Goal: Communication & Community: Answer question/provide support

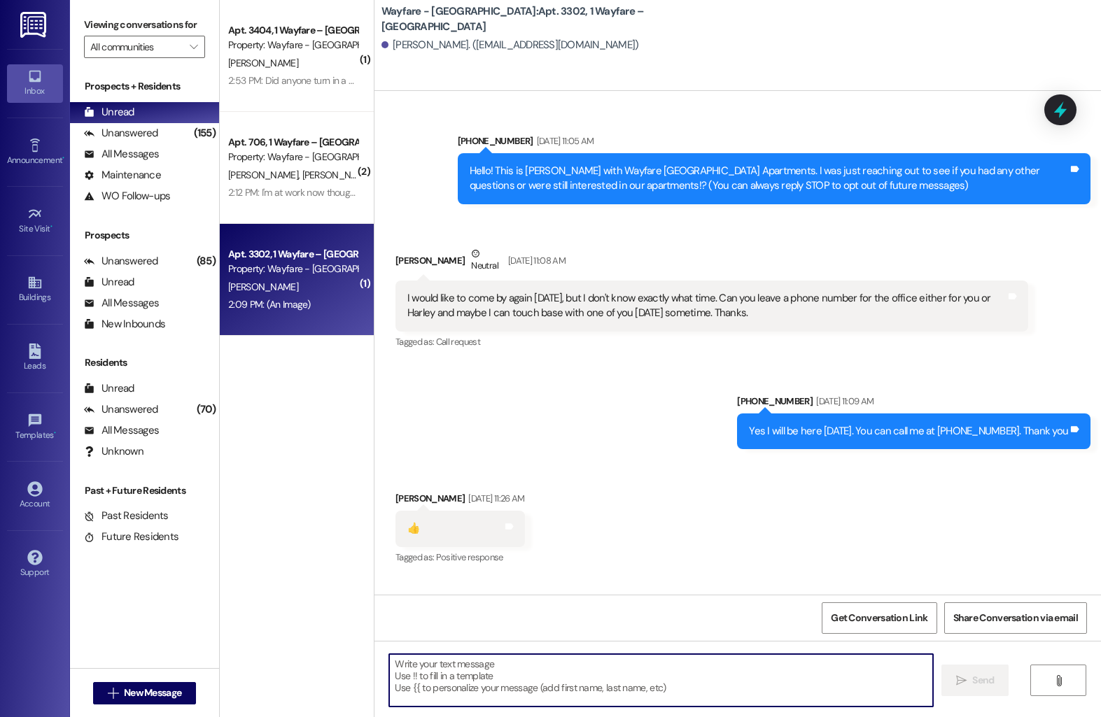
scroll to position [2830, 0]
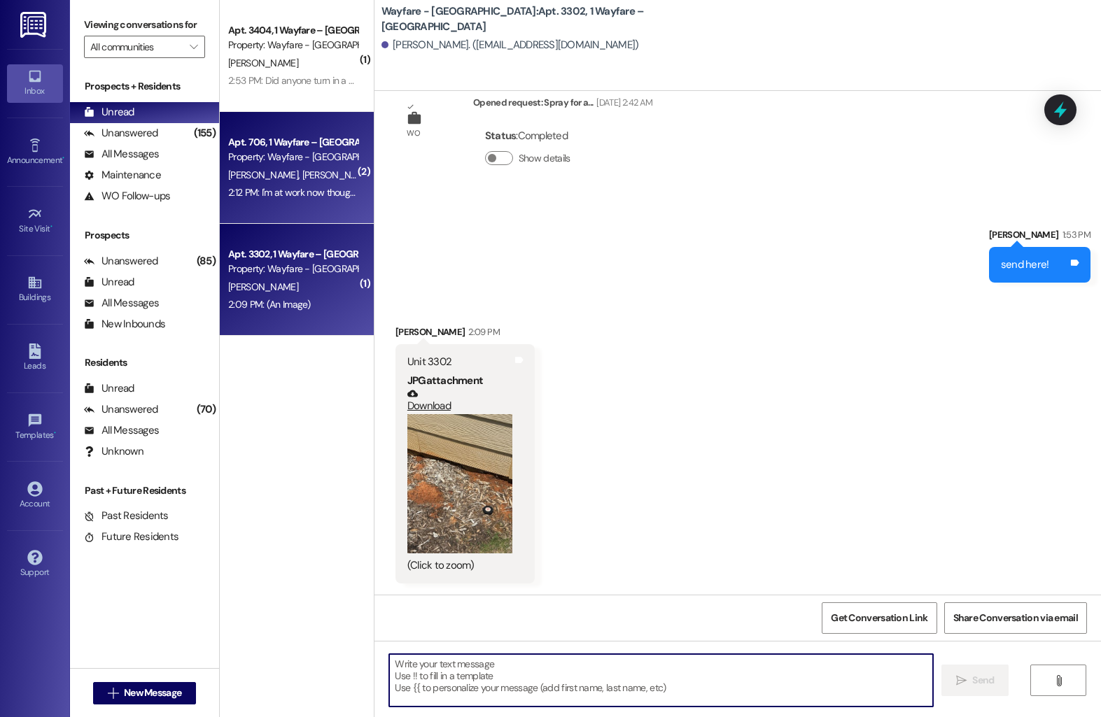
click at [302, 176] on span "[PERSON_NAME]" at bounding box center [337, 175] width 70 height 13
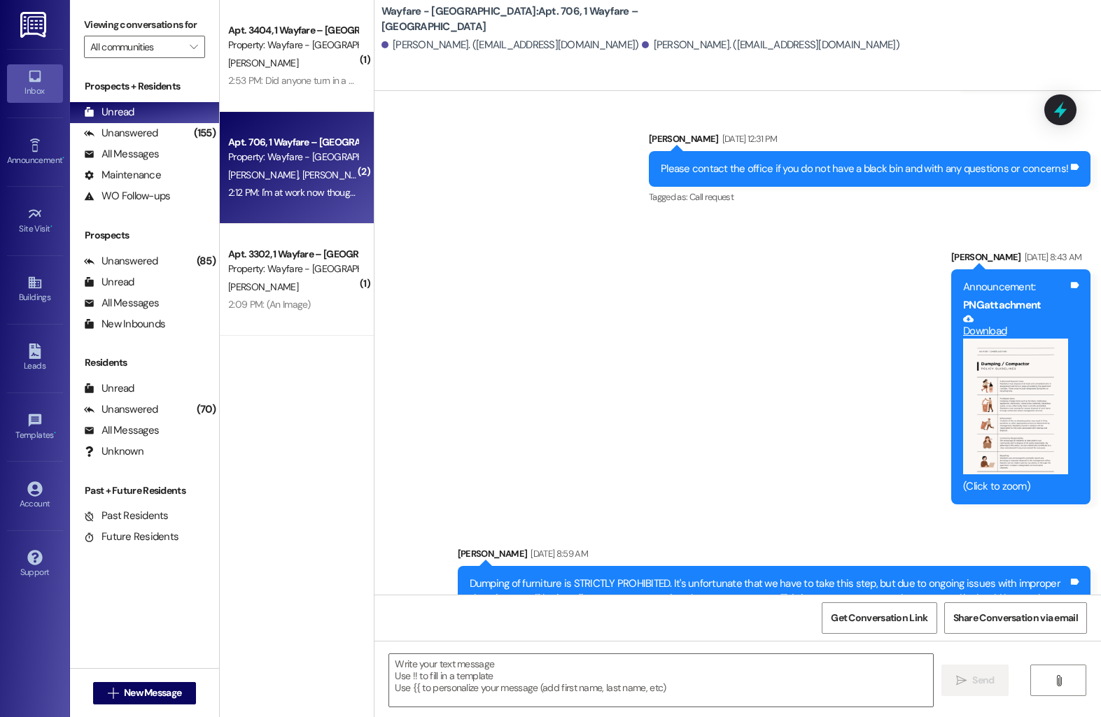
scroll to position [11938, 0]
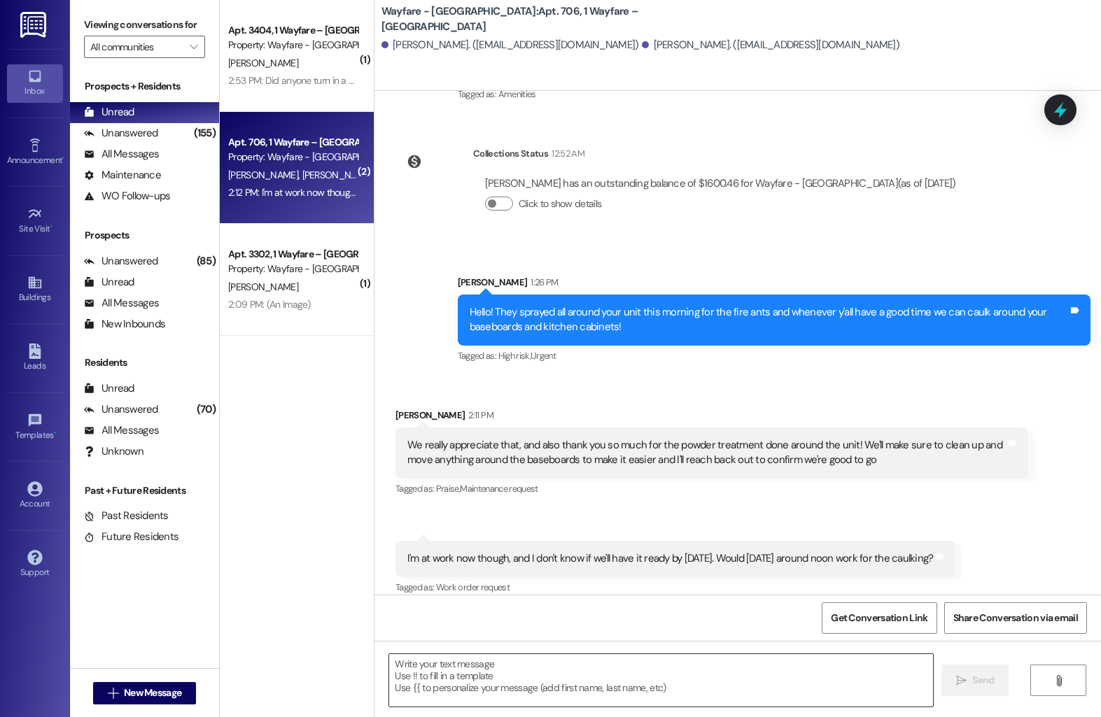
click at [530, 672] on textarea at bounding box center [661, 680] width 544 height 52
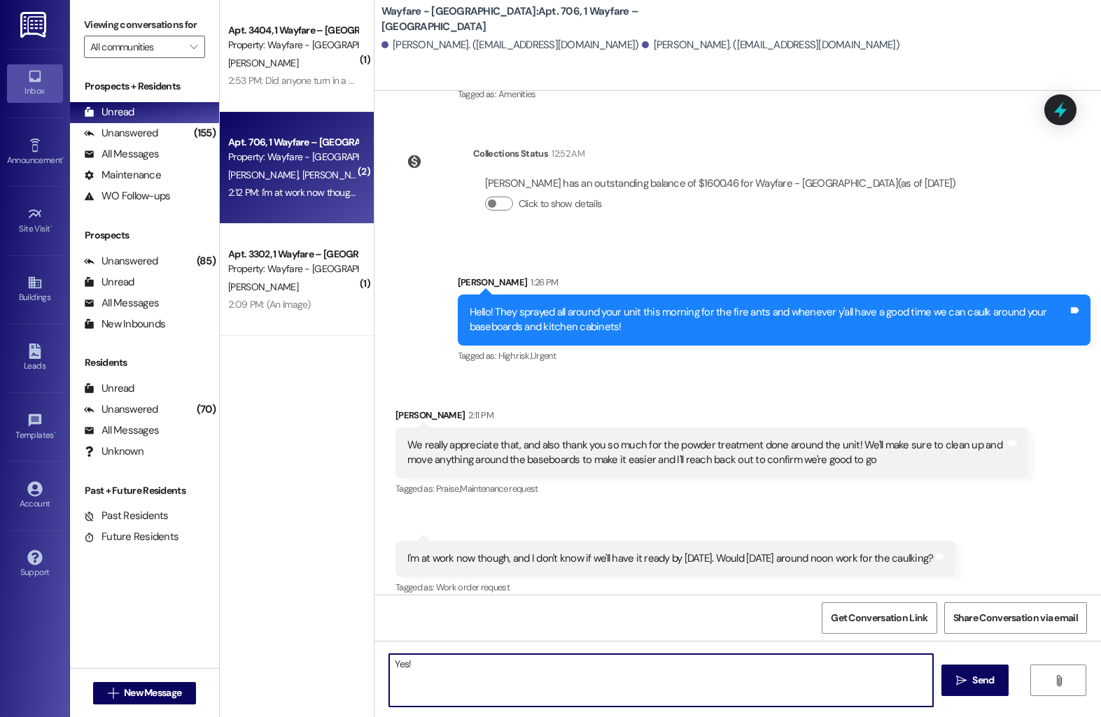
type textarea "Yes!"
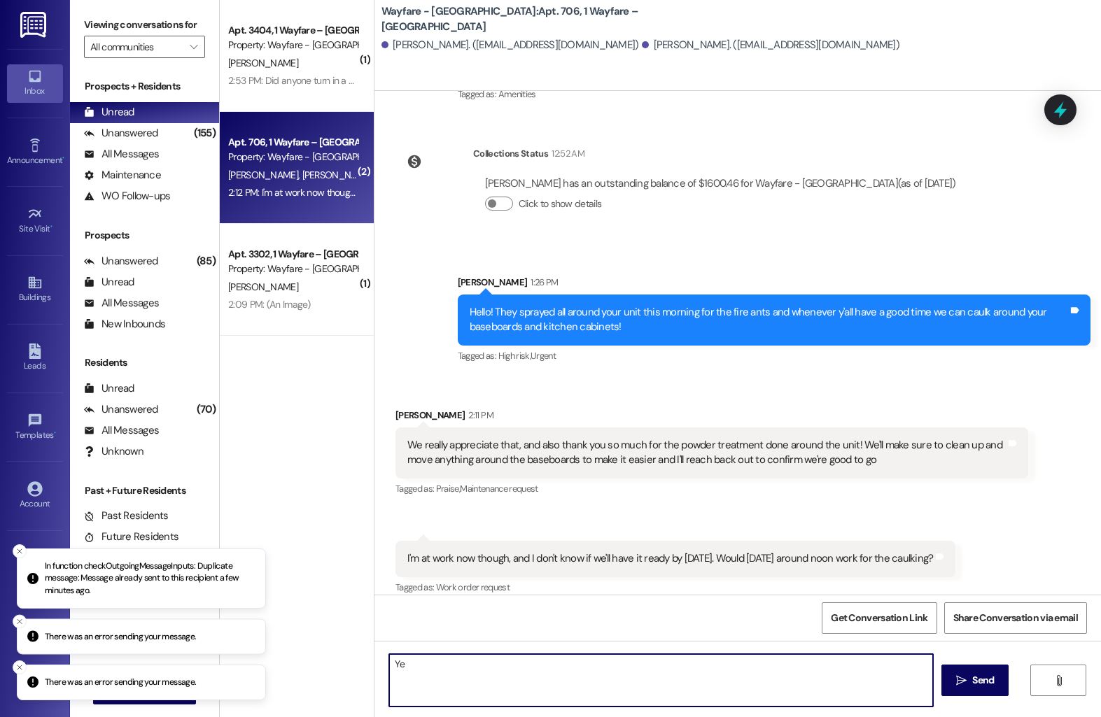
type textarea "Y"
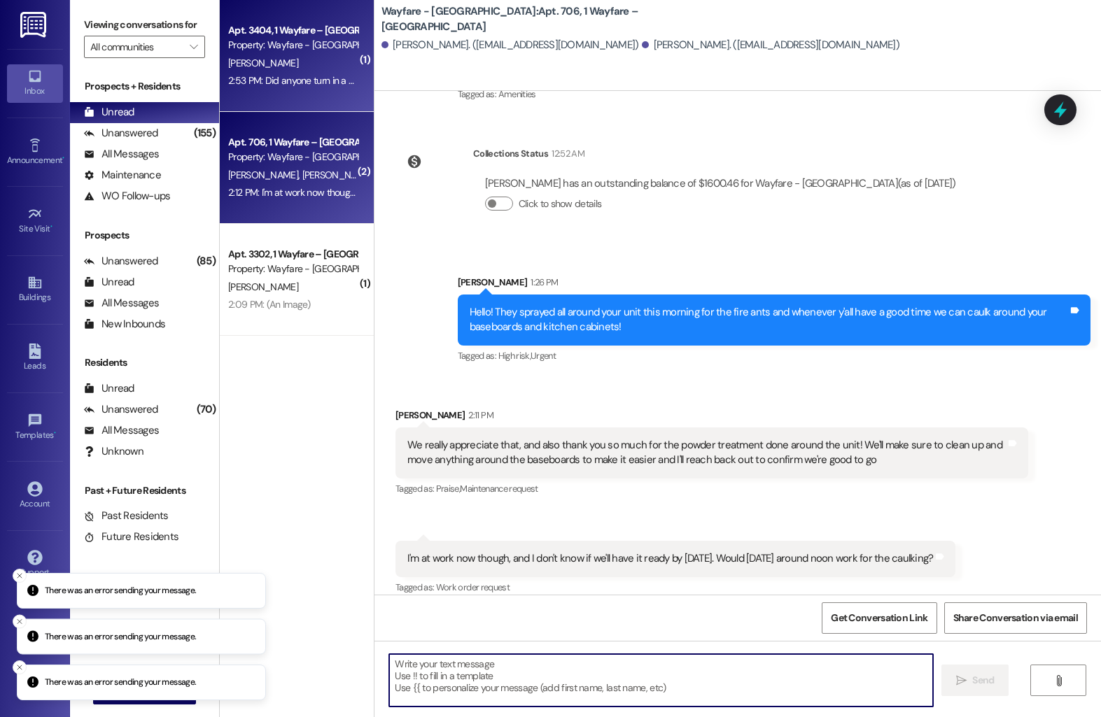
click at [281, 64] on div "K. Alejandro" at bounding box center [293, 63] width 132 height 17
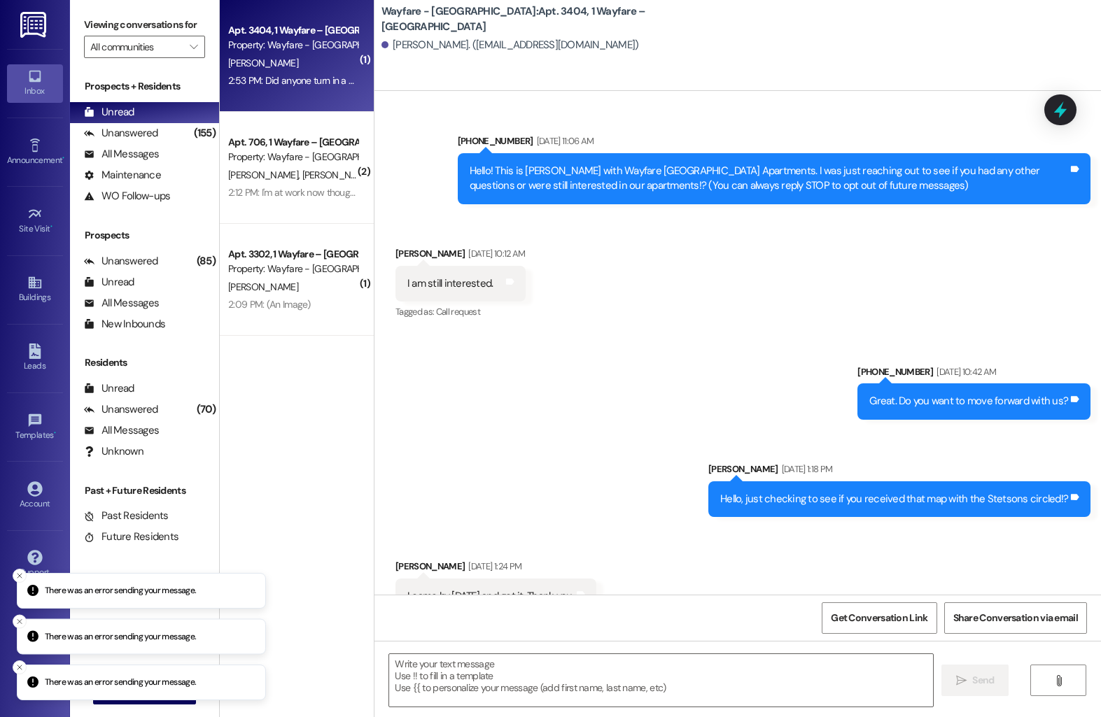
scroll to position [16725, 0]
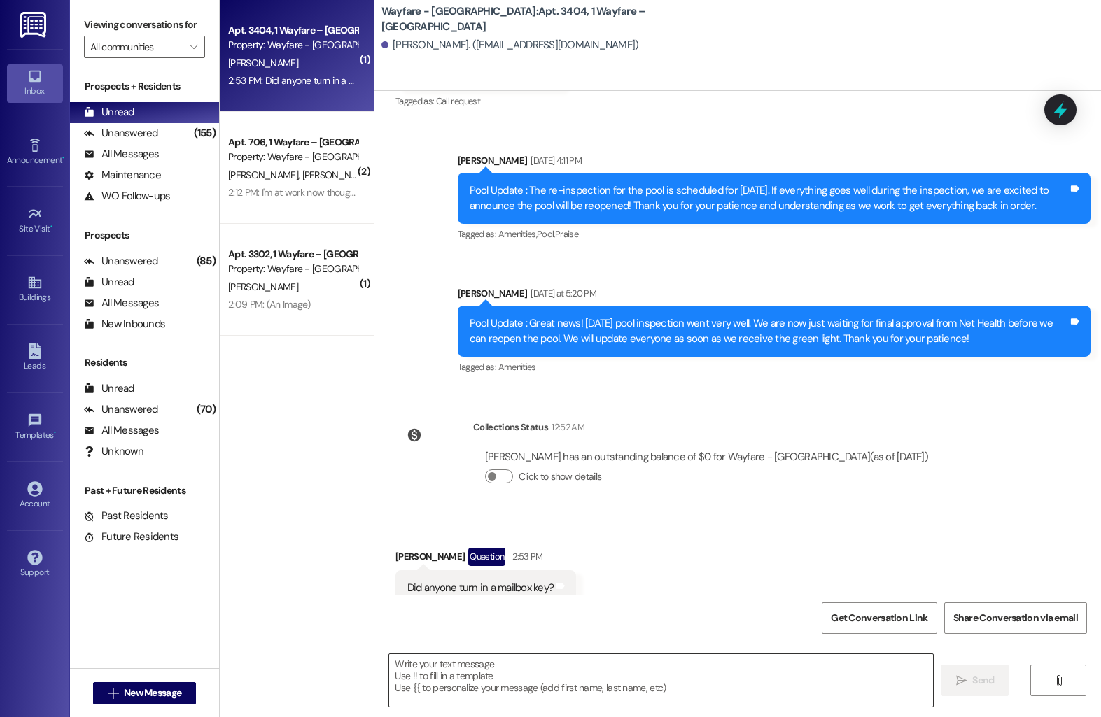
click at [485, 665] on textarea at bounding box center [661, 680] width 544 height 52
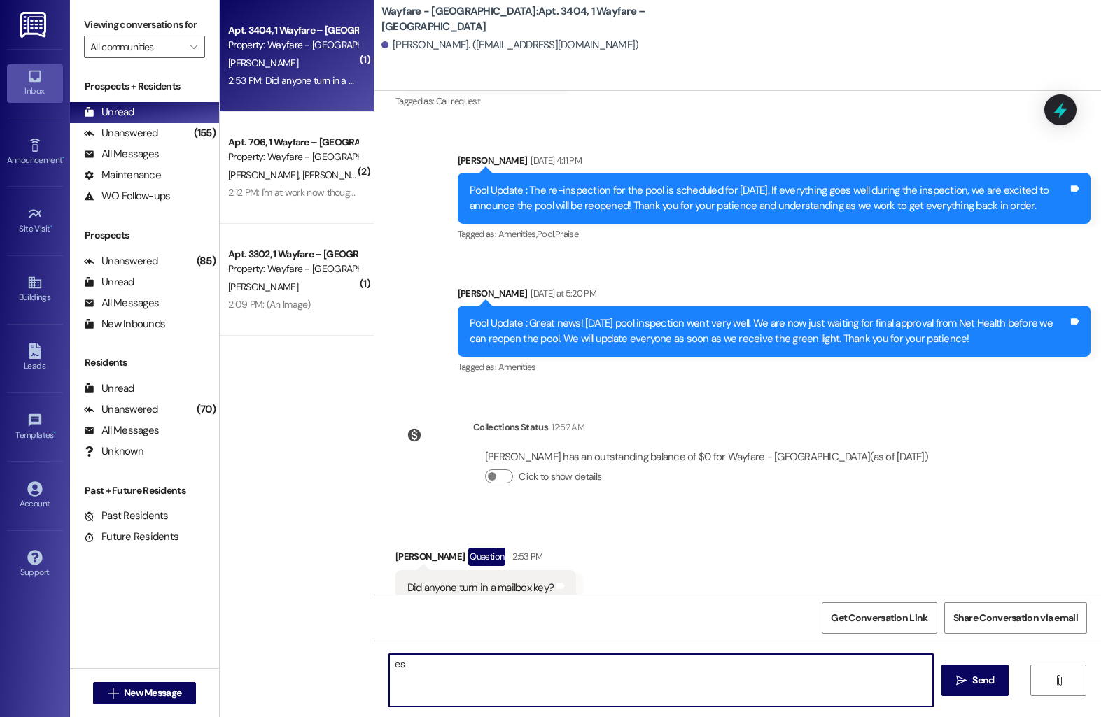
type textarea "e"
type textarea "Yes, we have it here in the office!"
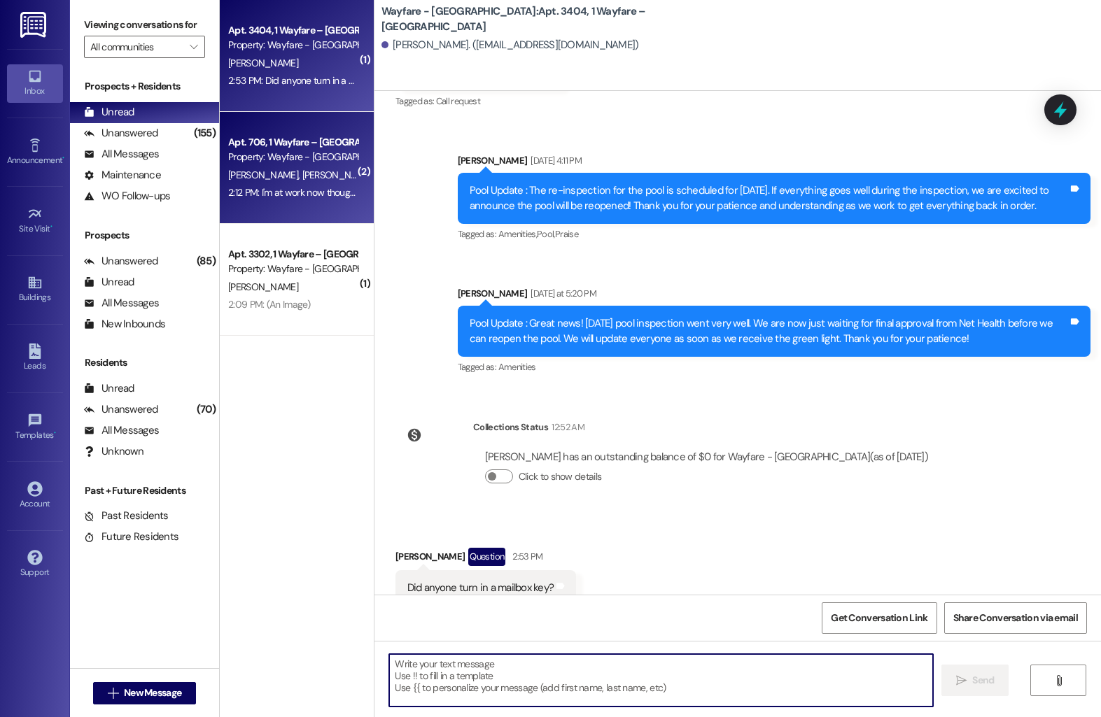
click at [309, 171] on span "S. Watkins" at bounding box center [337, 175] width 70 height 13
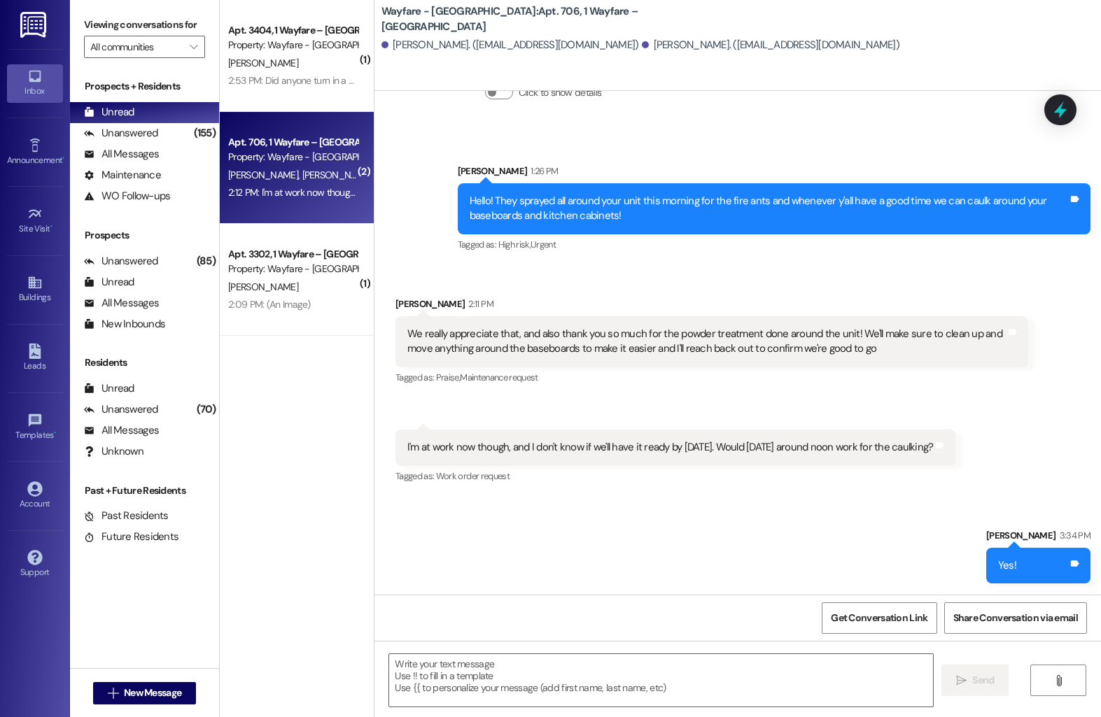
scroll to position [12034, 0]
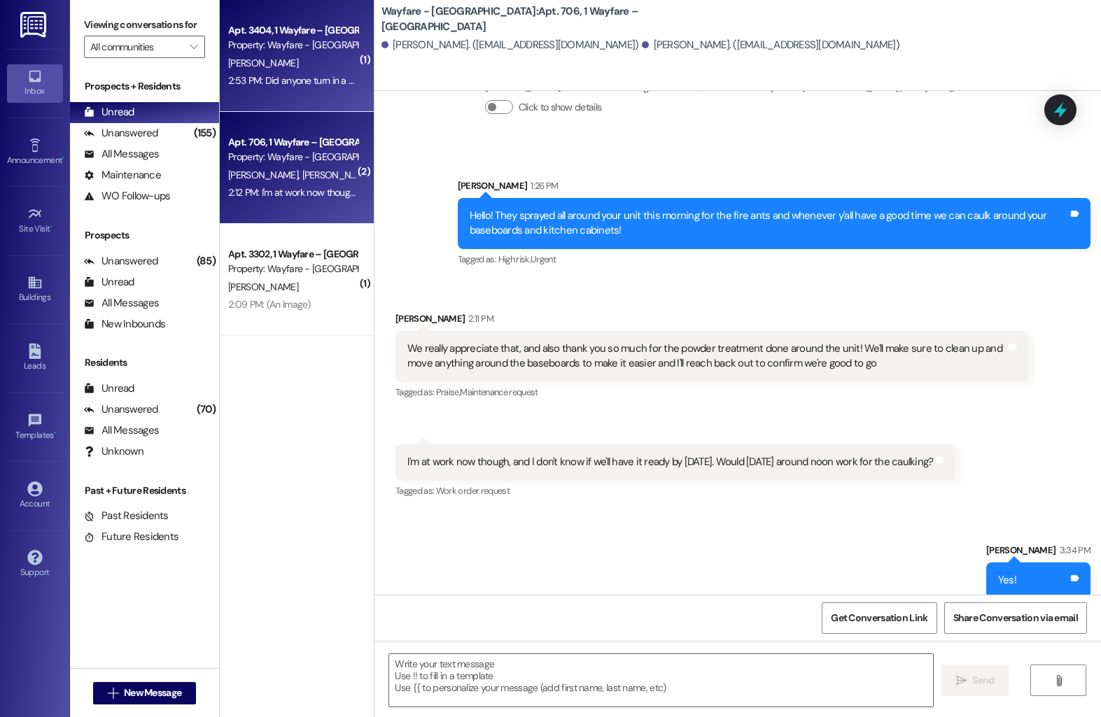
click at [316, 85] on div "2:53 PM: Did anyone turn in a mailbox key? 2:53 PM: Did anyone turn in a mailbo…" at bounding box center [314, 80] width 173 height 13
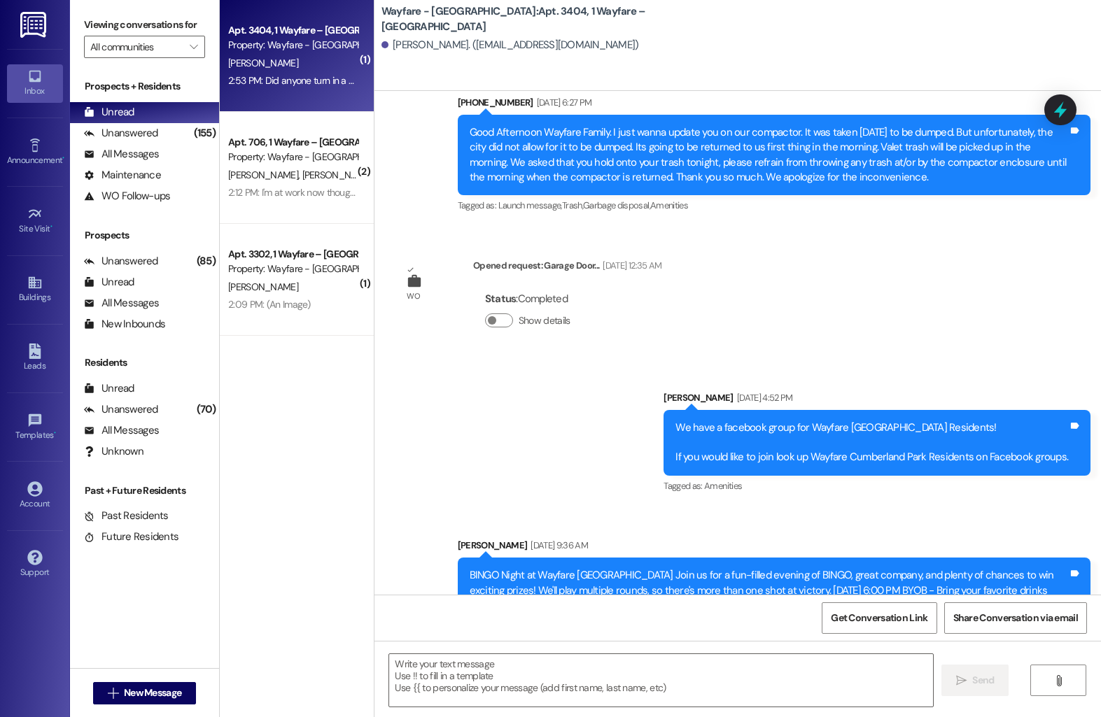
scroll to position [16822, 0]
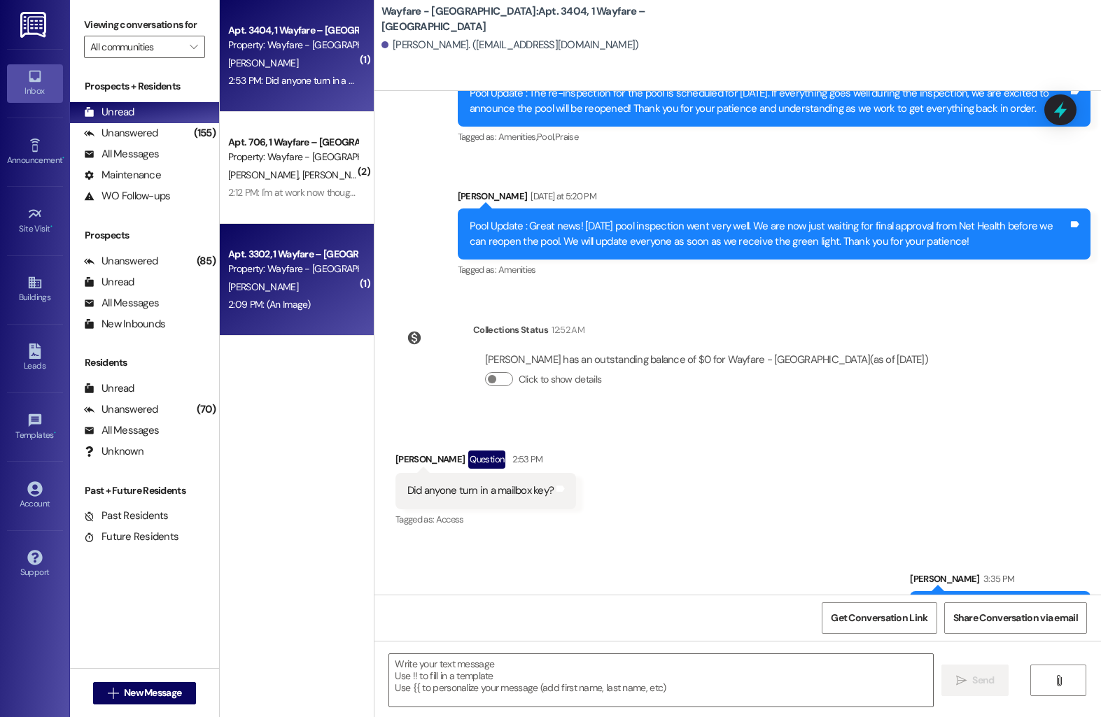
click at [305, 291] on div "S. Ernst" at bounding box center [293, 287] width 132 height 17
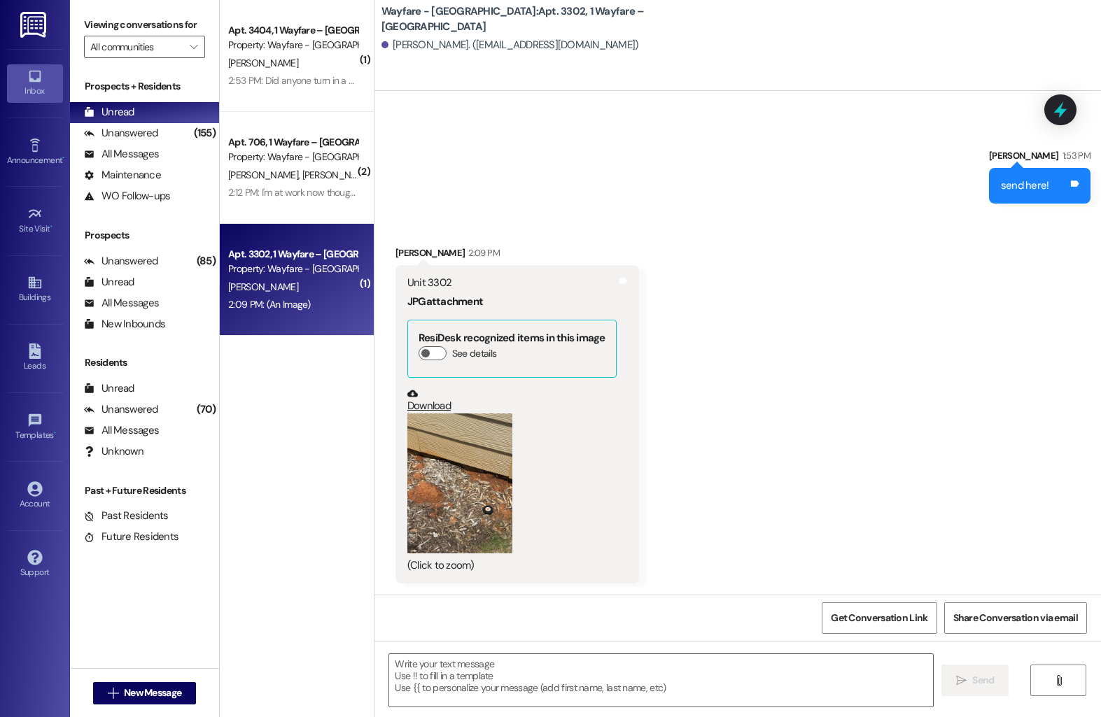
scroll to position [2909, 0]
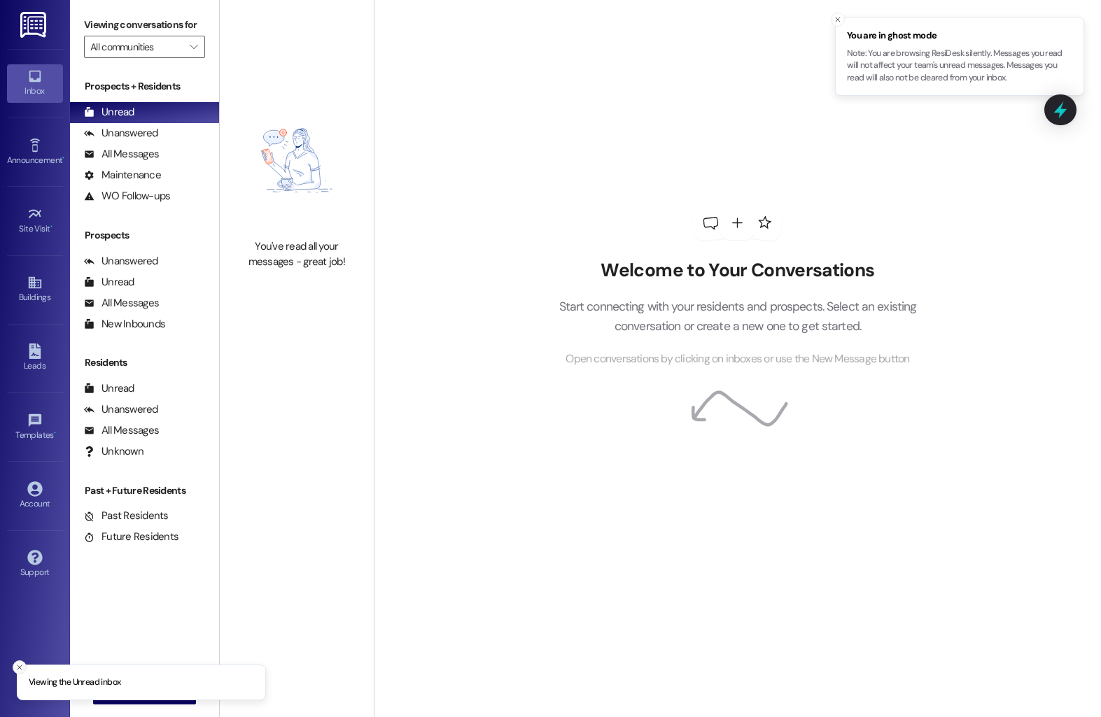
click at [19, 668] on icon "Close toast" at bounding box center [19, 667] width 8 height 8
click at [108, 691] on icon "" at bounding box center [113, 693] width 10 height 11
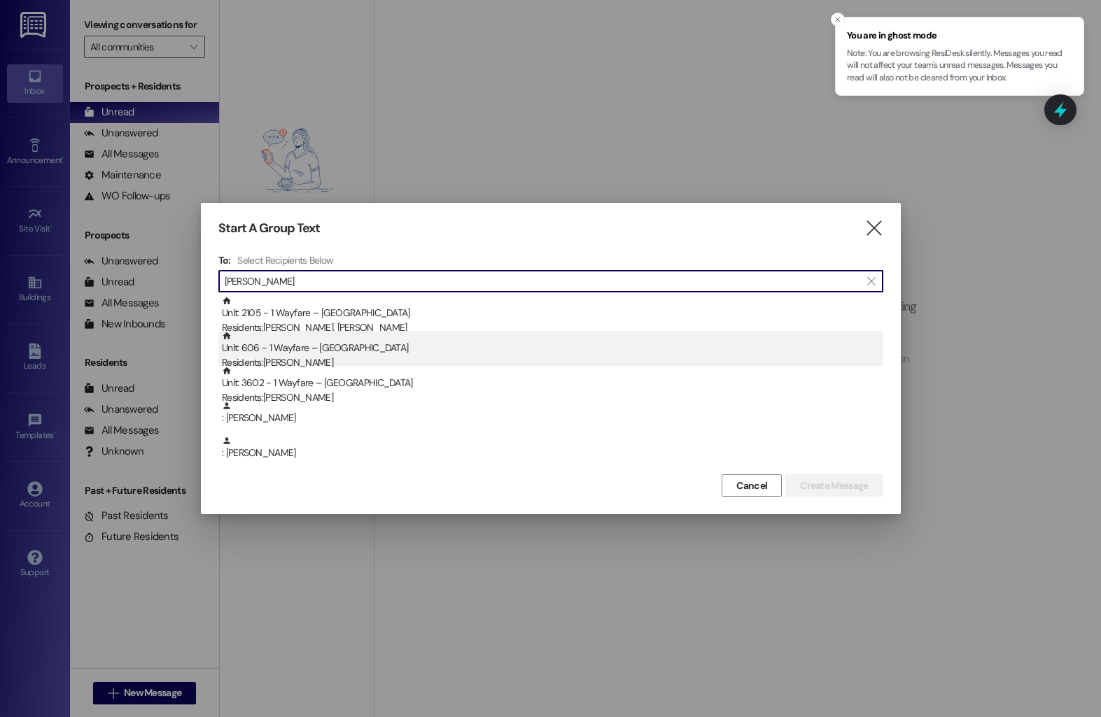
type input "cooper"
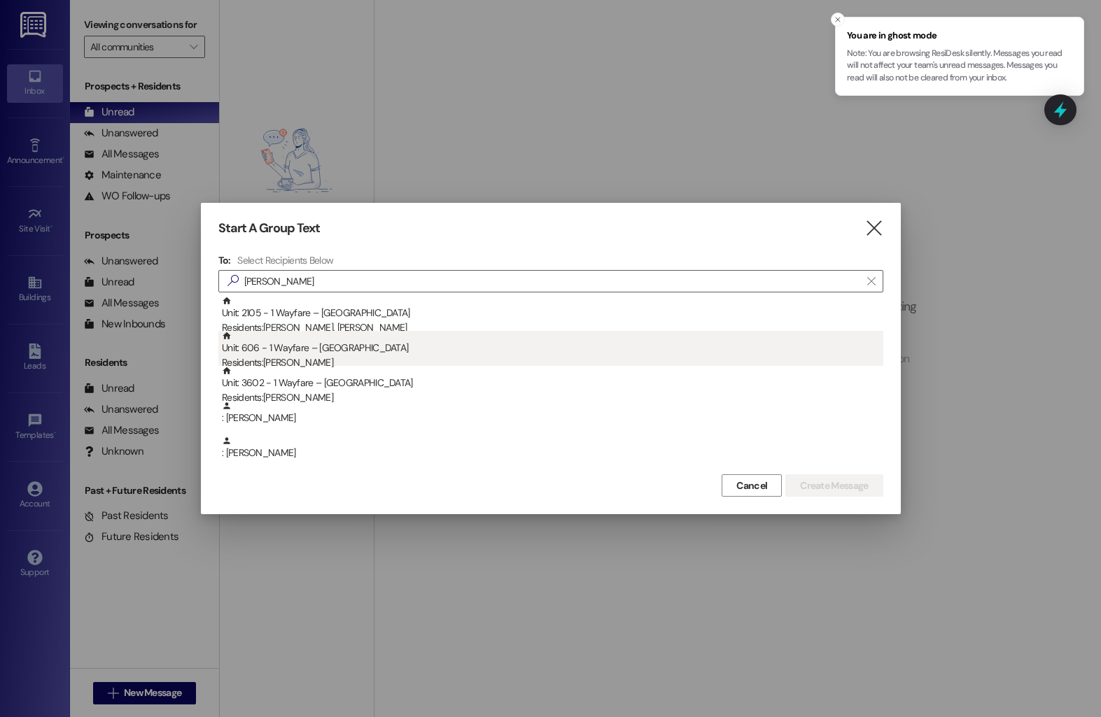
click at [388, 361] on div "Residents: Bettylynn Cooper" at bounding box center [552, 362] width 661 height 15
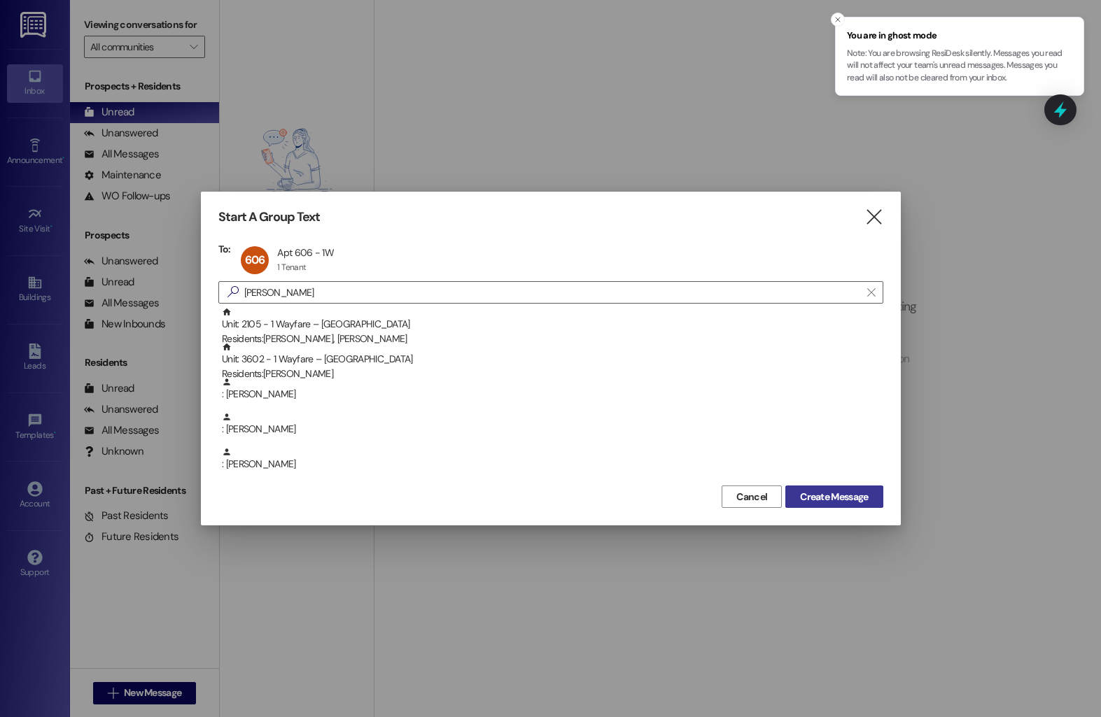
click at [822, 495] on span "Create Message" at bounding box center [834, 497] width 68 height 15
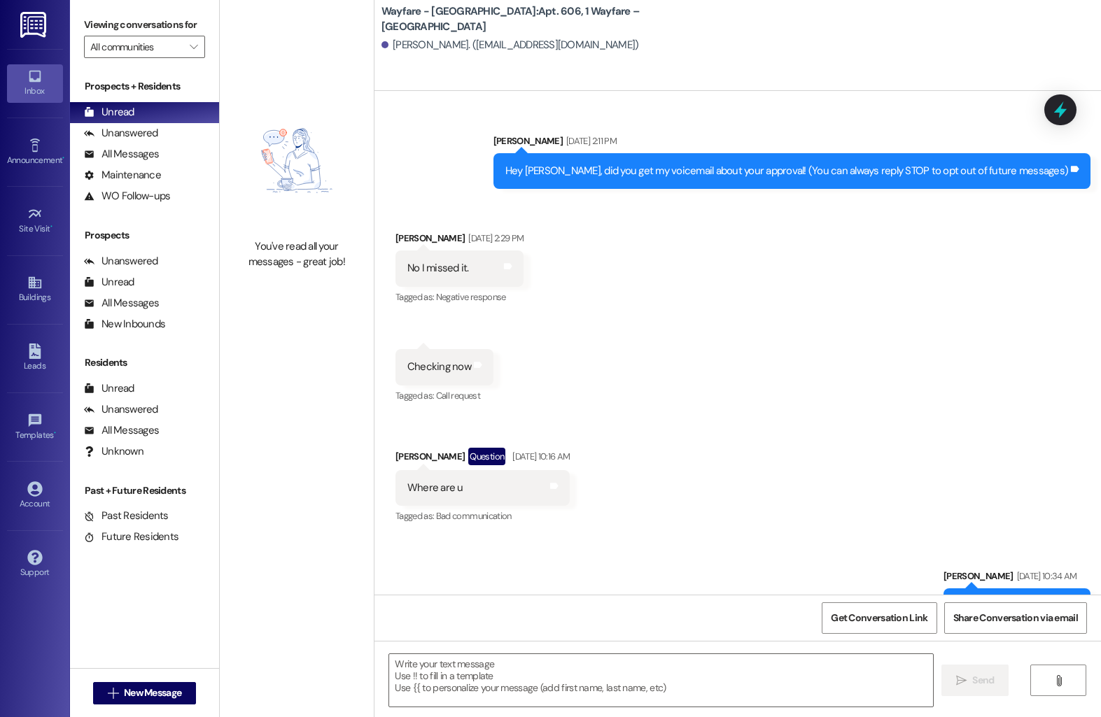
scroll to position [5374, 0]
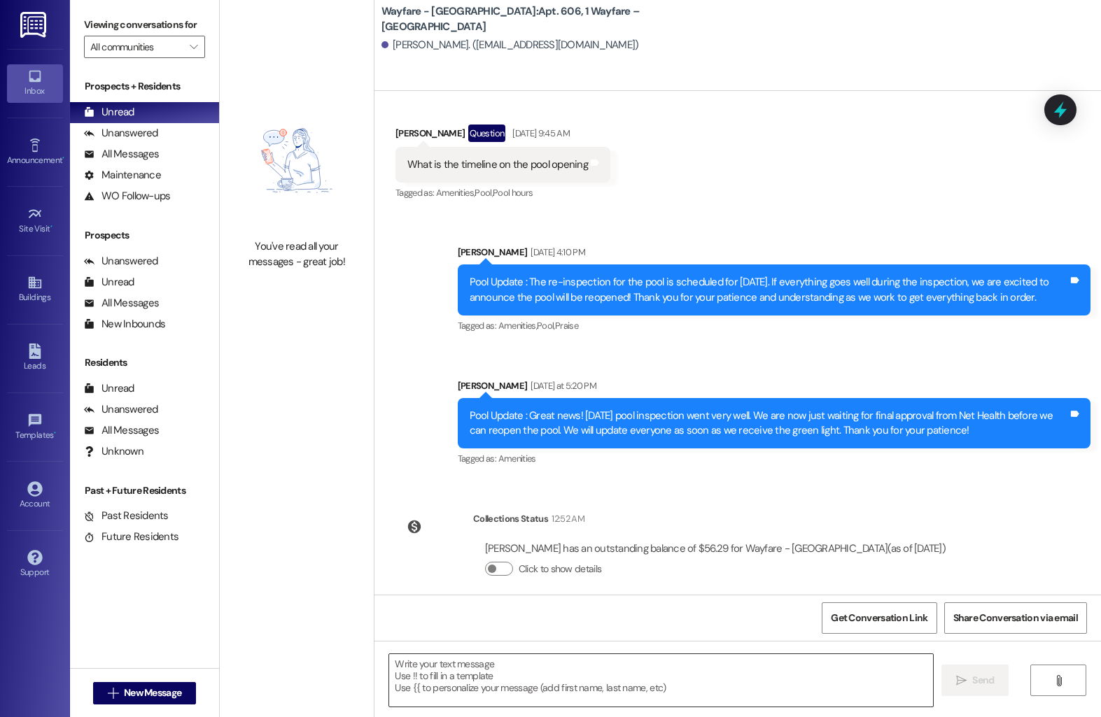
click at [497, 674] on textarea at bounding box center [661, 680] width 544 height 52
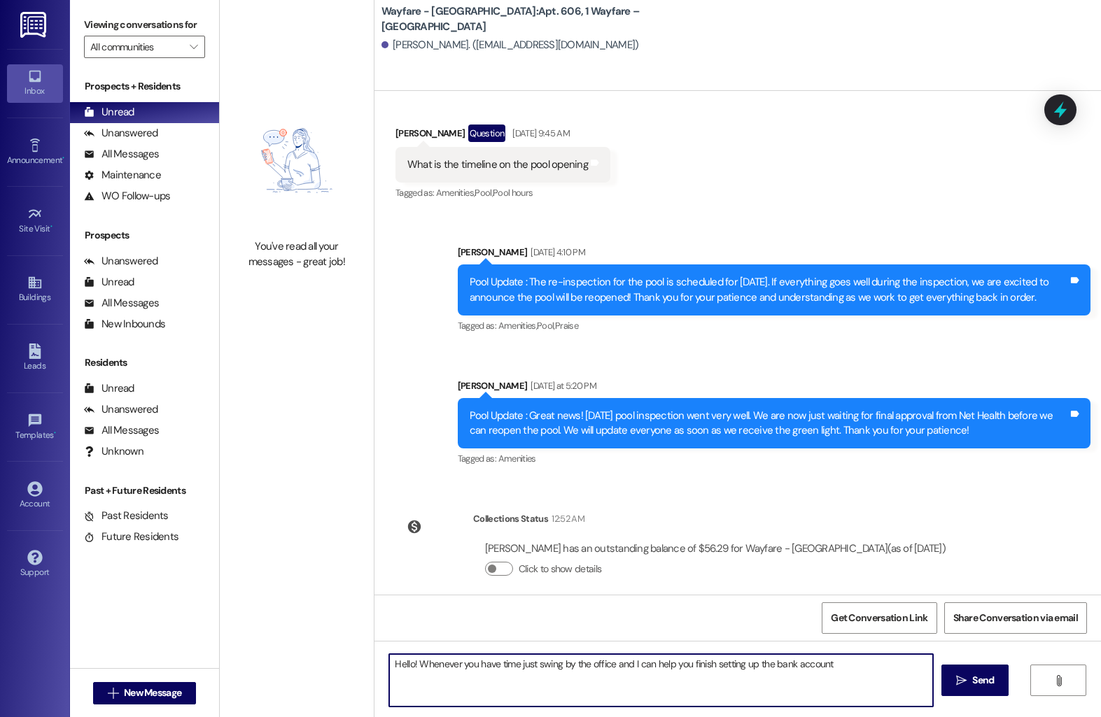
type textarea "Hello! Whenever you have time just swing by the office and I can help you finis…"
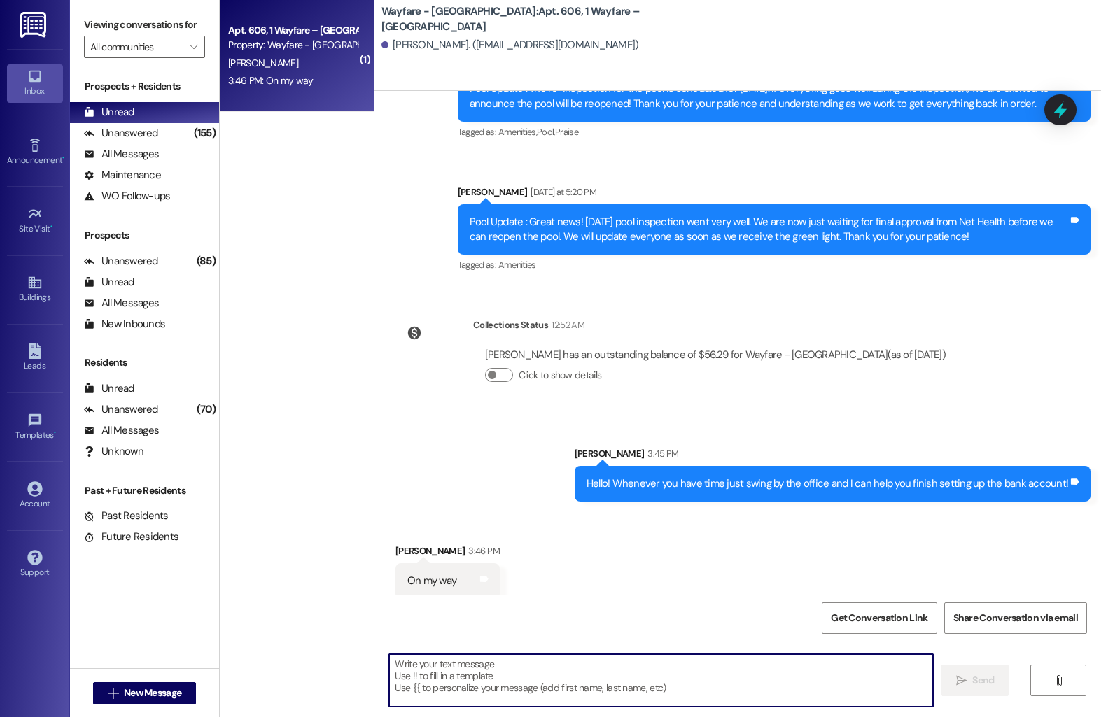
scroll to position [5569, 0]
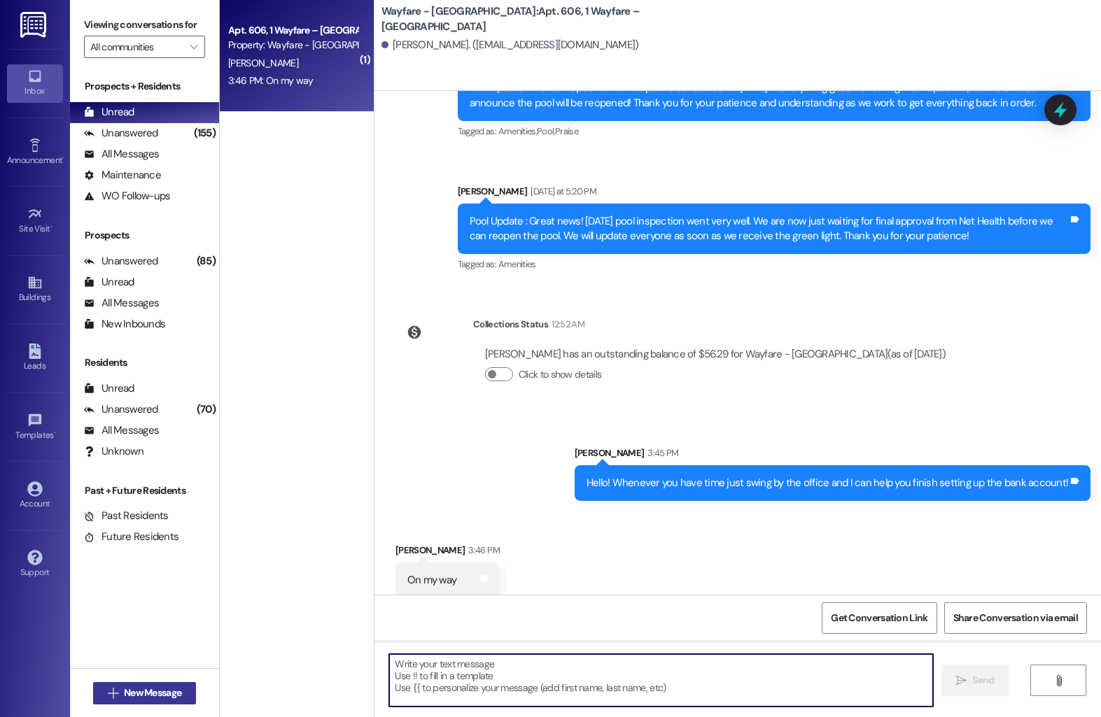
click at [127, 686] on span "New Message" at bounding box center [152, 693] width 57 height 15
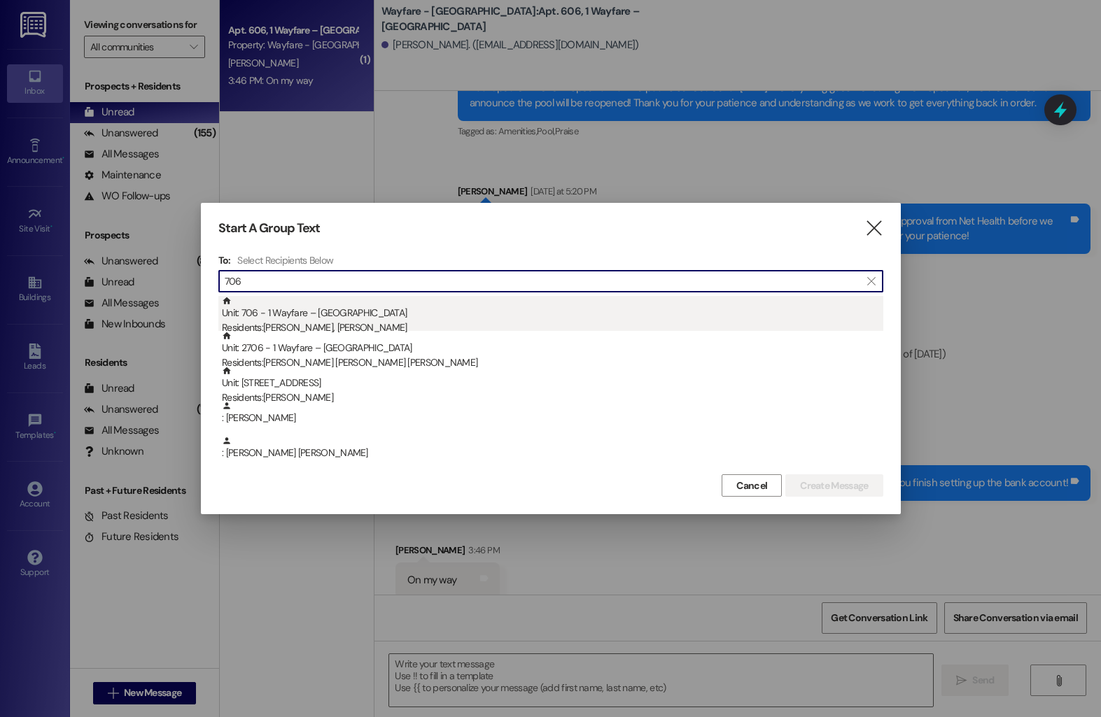
type input "706"
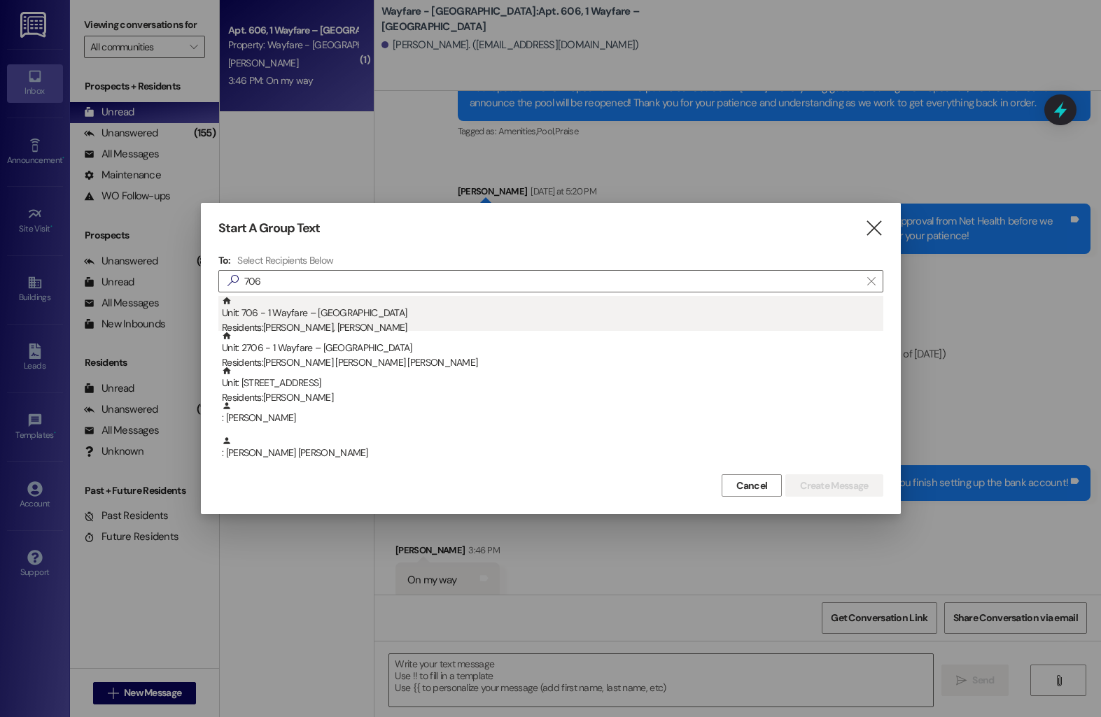
click at [389, 328] on div "Residents: Sarah Watkins, Julian Sammons" at bounding box center [552, 328] width 661 height 15
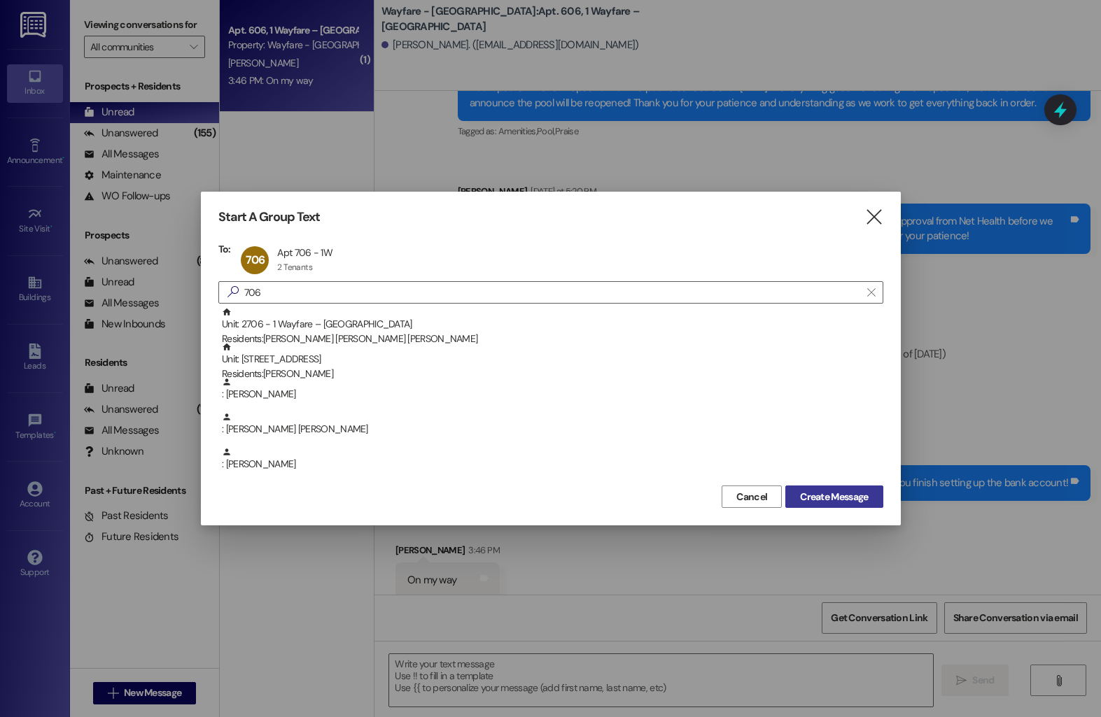
click at [808, 498] on span "Create Message" at bounding box center [834, 497] width 68 height 15
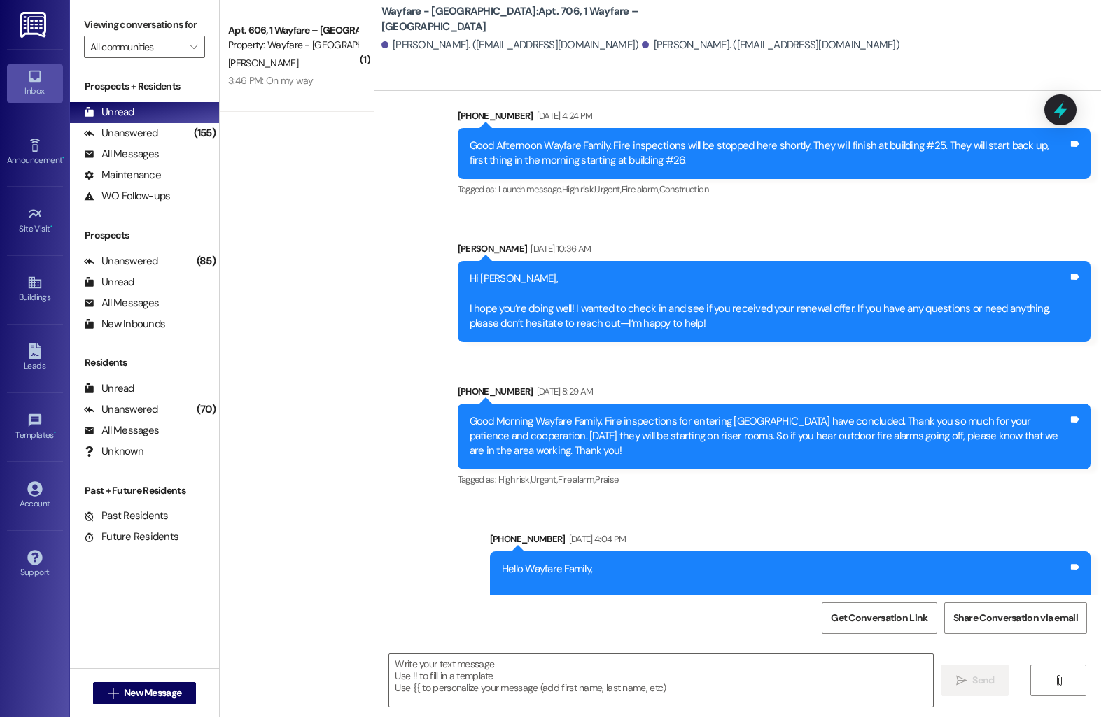
scroll to position [12035, 0]
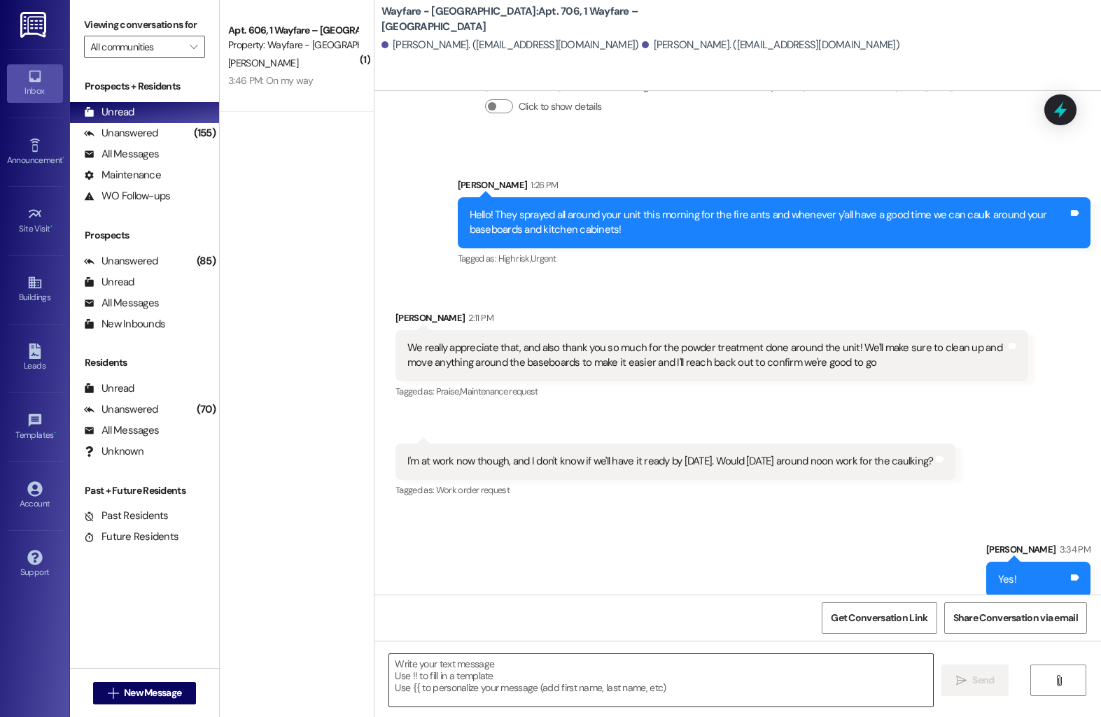
click at [486, 689] on textarea at bounding box center [661, 680] width 544 height 52
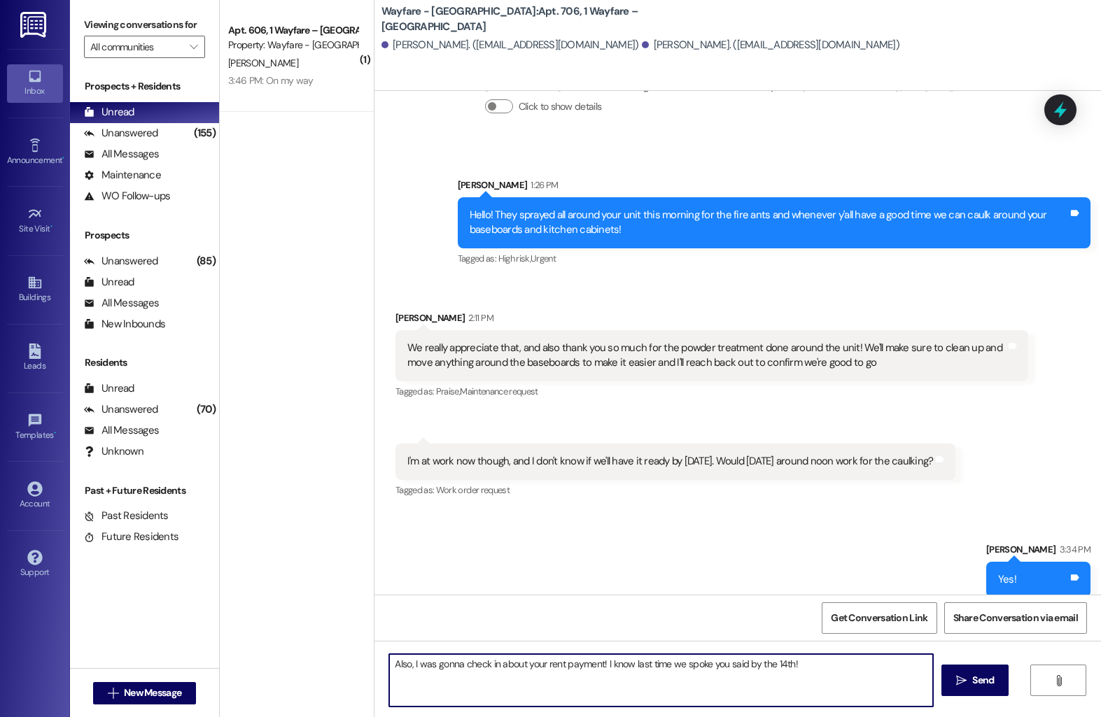
click at [597, 667] on textarea "Also, I was gonna check in about your rent payment! I know last time we spoke y…" at bounding box center [661, 680] width 544 height 52
click at [832, 661] on textarea "Also, I was gonna check in about your rent payment, and I know last time we spo…" at bounding box center [661, 680] width 544 height 52
click at [598, 667] on textarea "Also, I was gonna check in about your rent payment, and I know last time we spo…" at bounding box center [661, 680] width 544 height 52
type textarea "Also, I was gonna check in about your rent payment and I know last time we spok…"
click at [953, 673] on span " Send" at bounding box center [975, 680] width 44 height 15
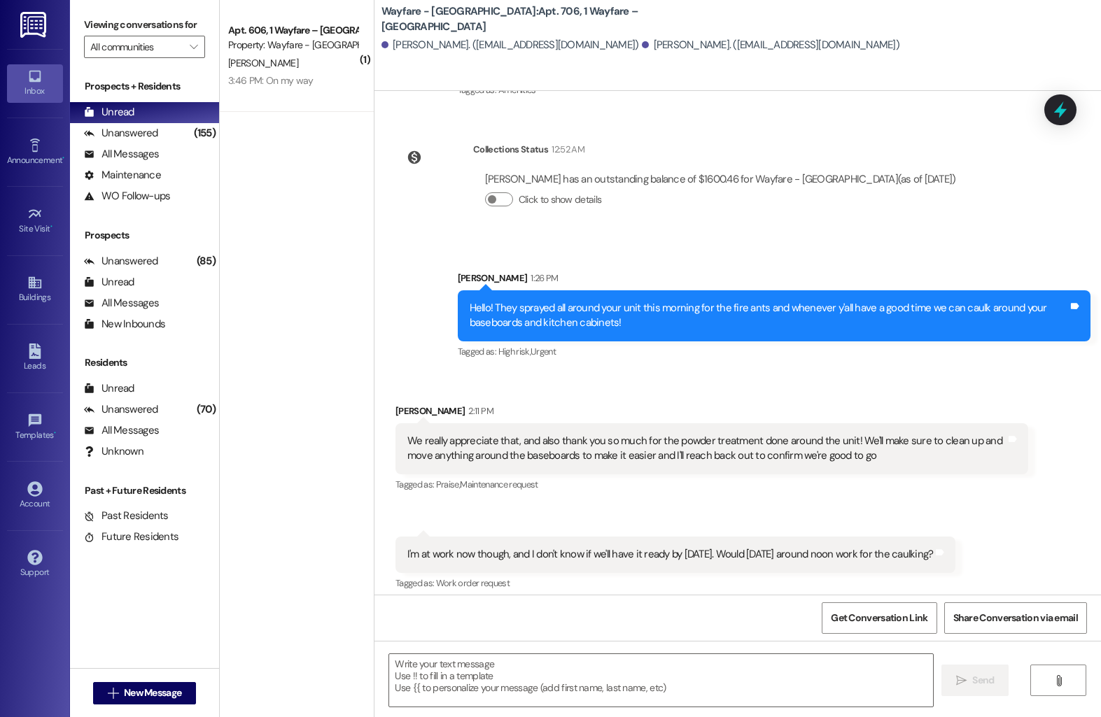
scroll to position [12133, 0]
